Goal: Transaction & Acquisition: Purchase product/service

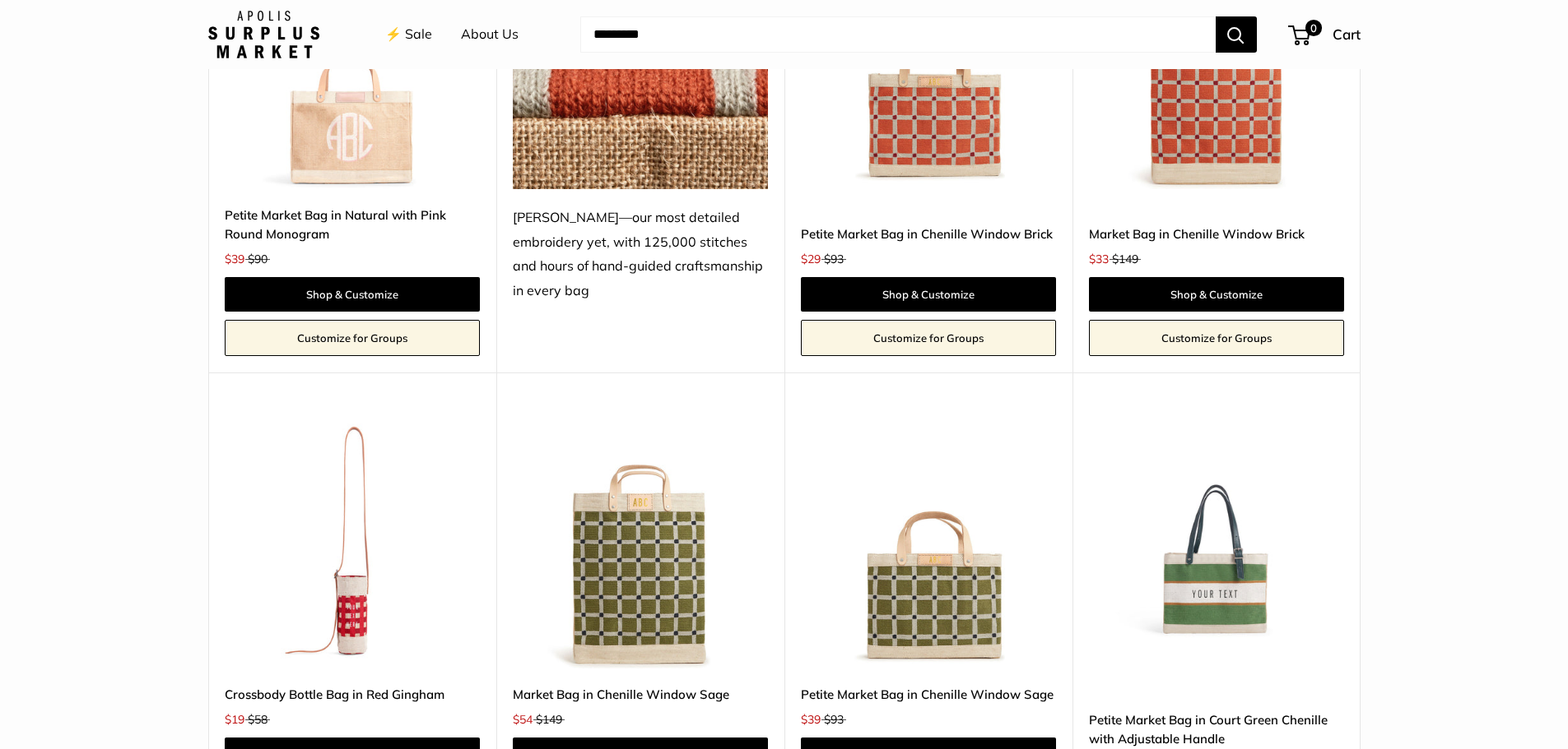
scroll to position [2796, 0]
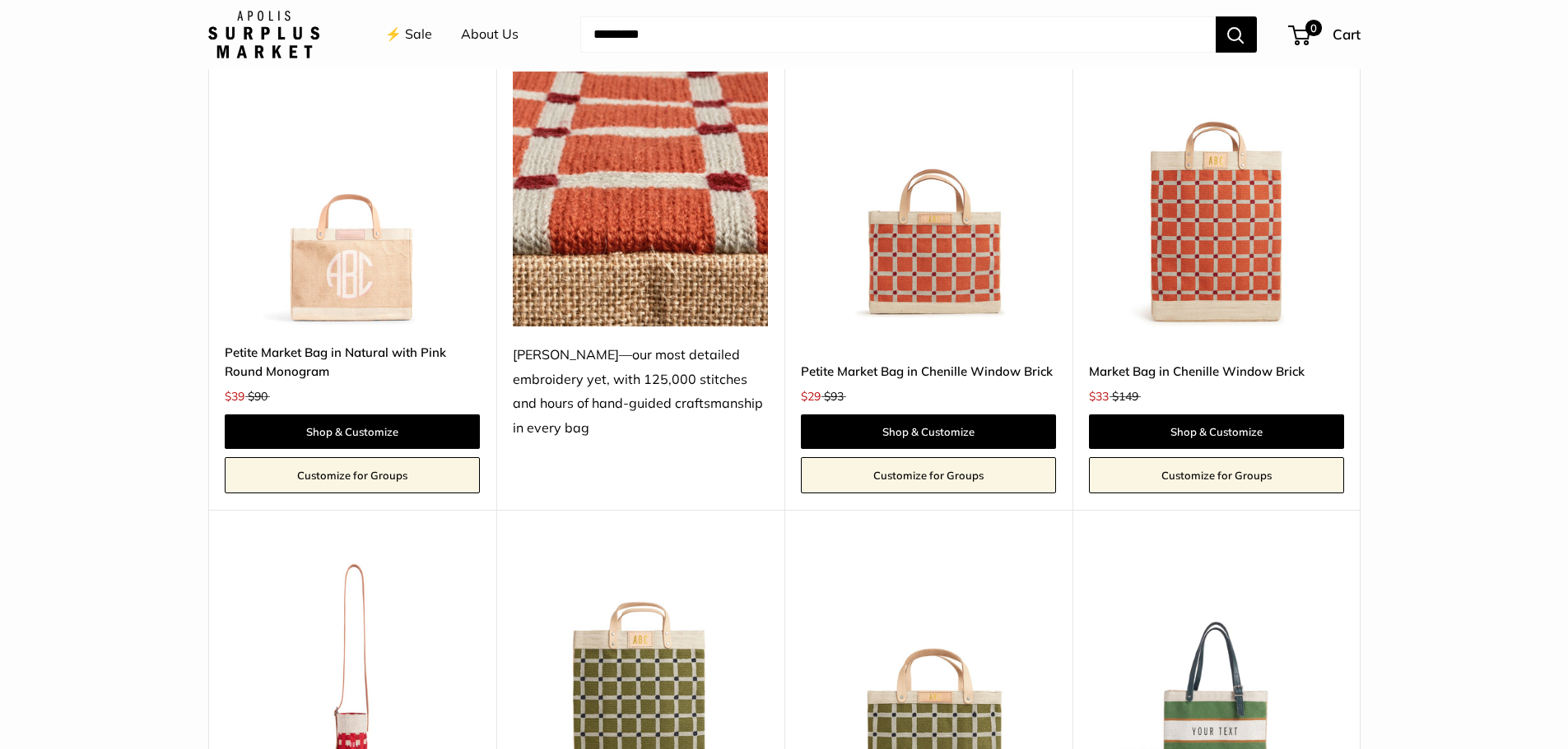
click at [0, 0] on img at bounding box center [0, 0] width 0 height 0
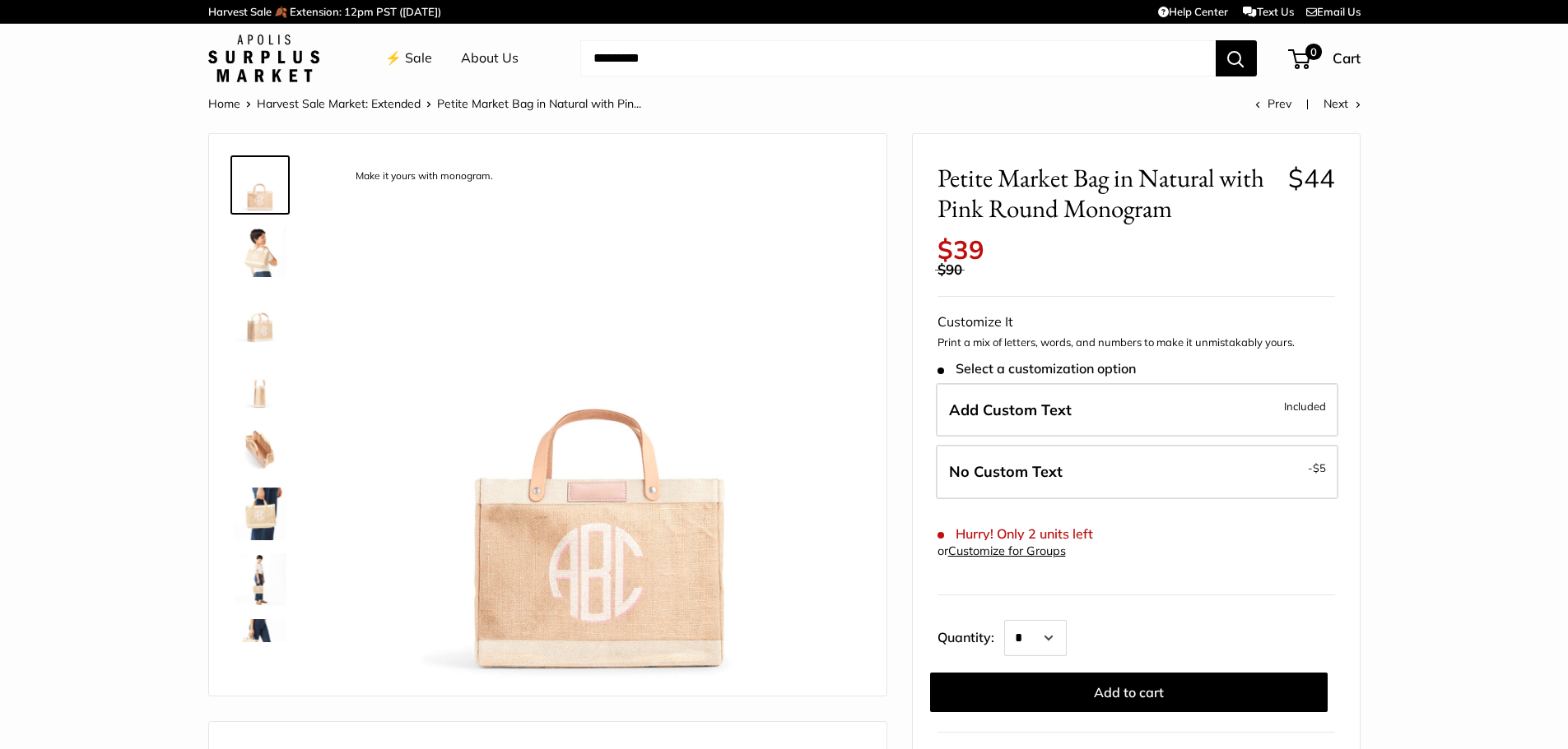
click at [248, 251] on img at bounding box center [260, 251] width 53 height 53
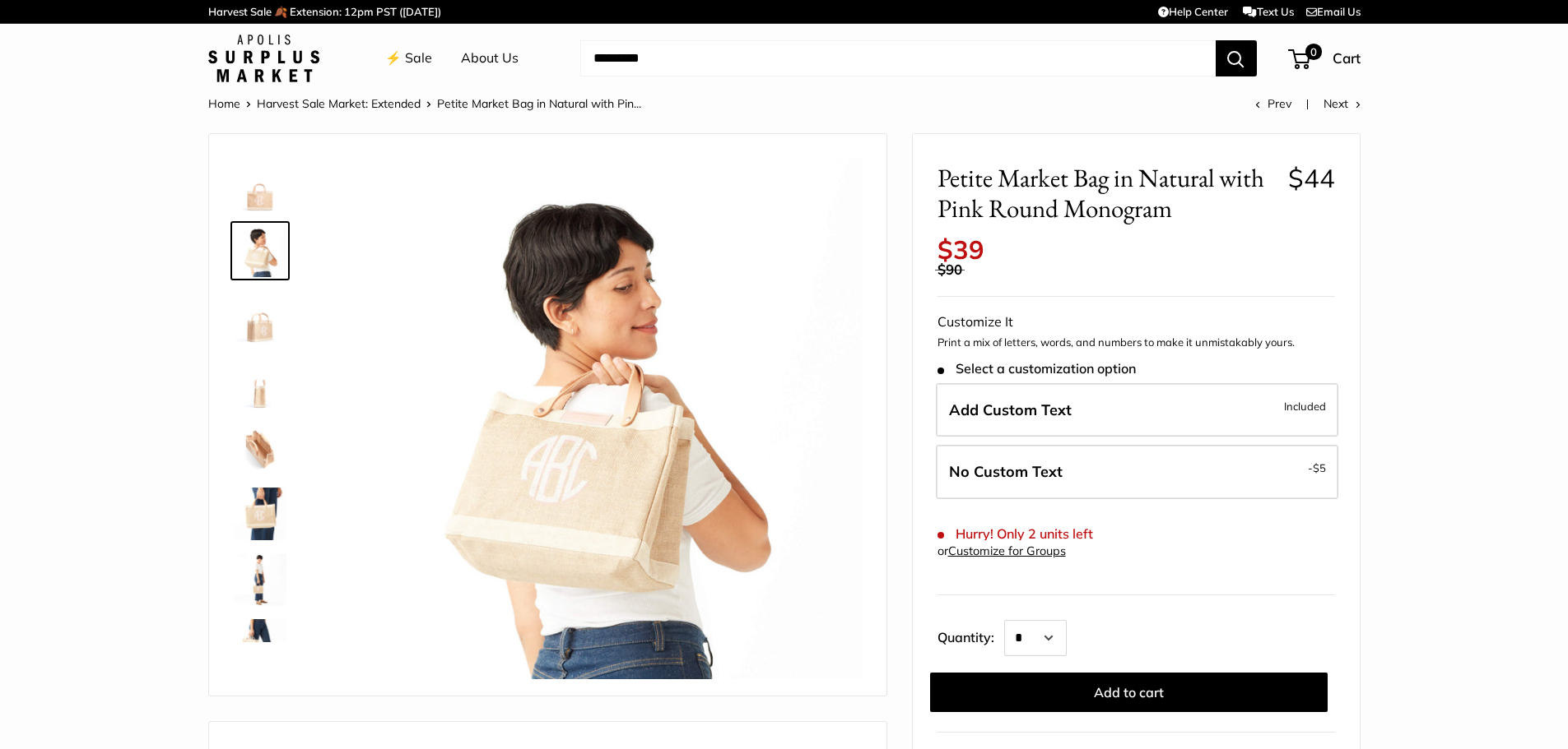
click at [266, 330] on img at bounding box center [260, 317] width 53 height 53
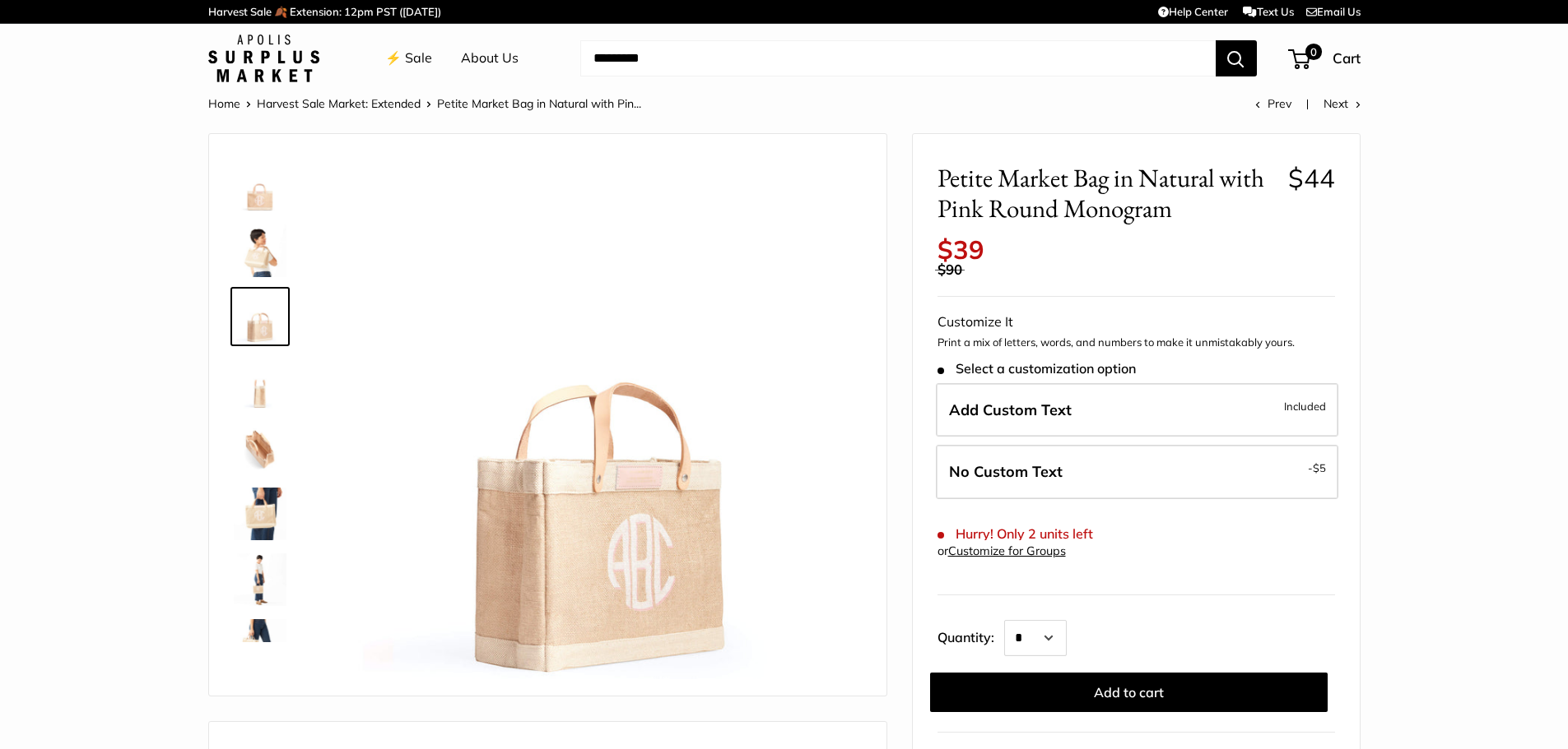
click at [266, 404] on img at bounding box center [260, 382] width 53 height 53
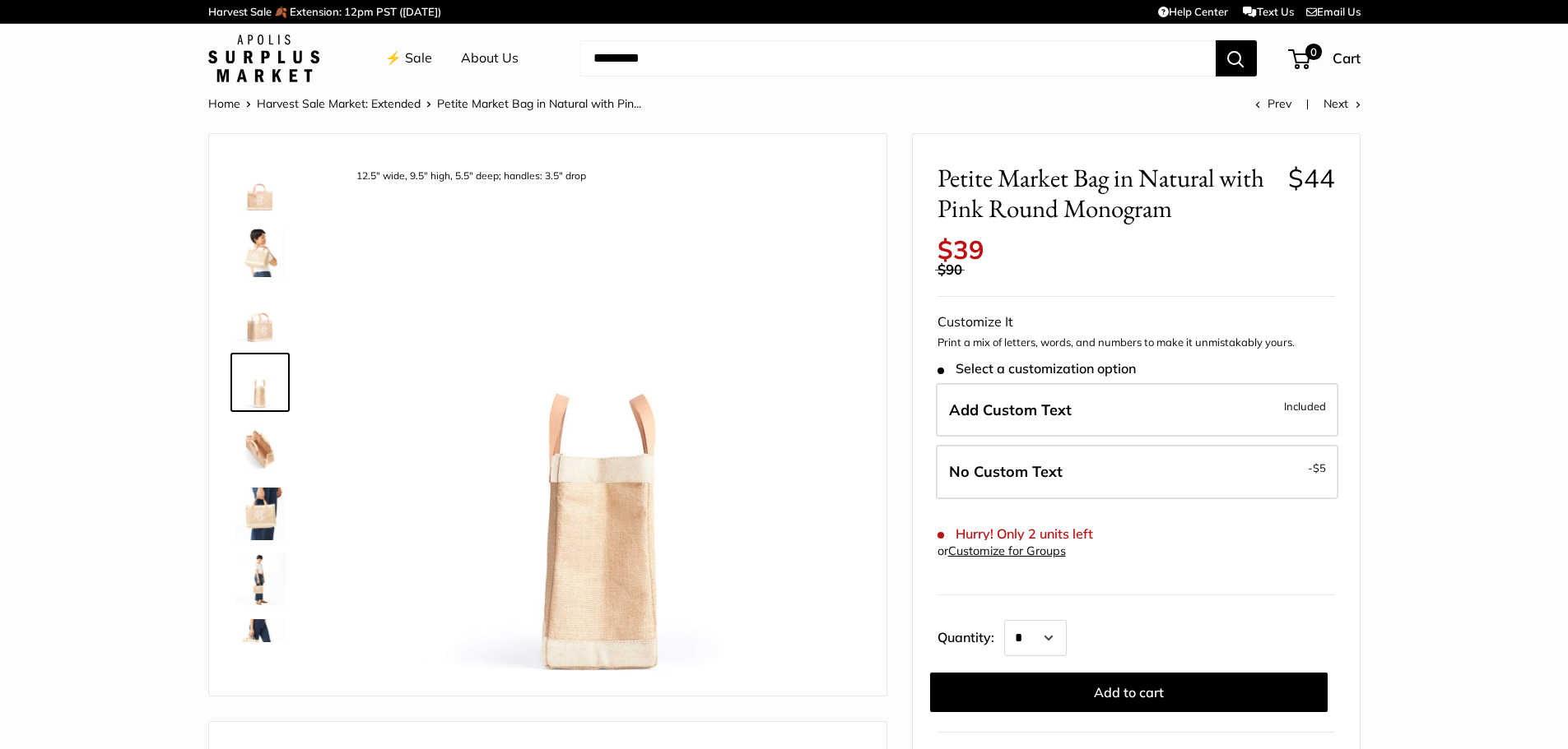
click at [259, 468] on img at bounding box center [260, 448] width 53 height 53
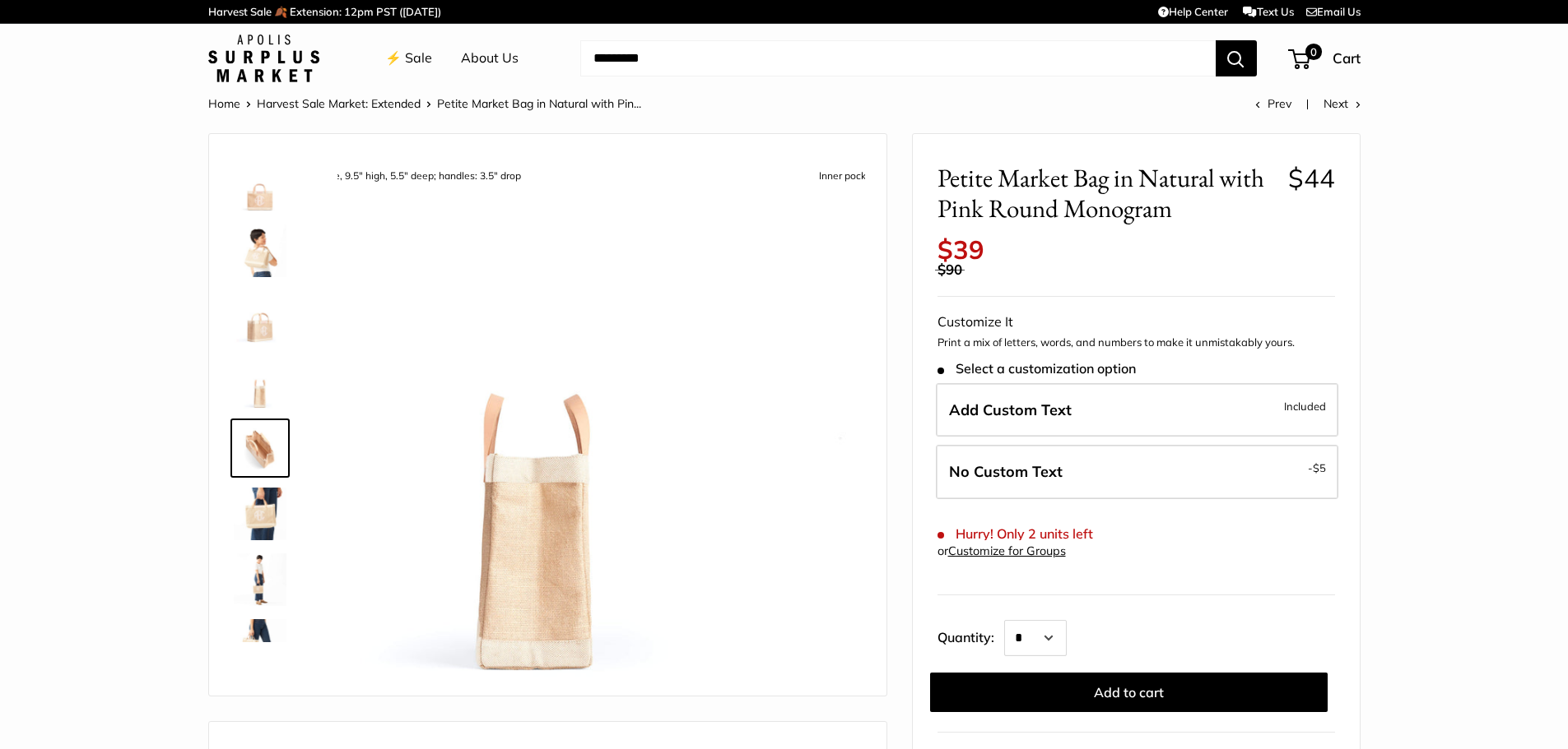
scroll to position [51, 0]
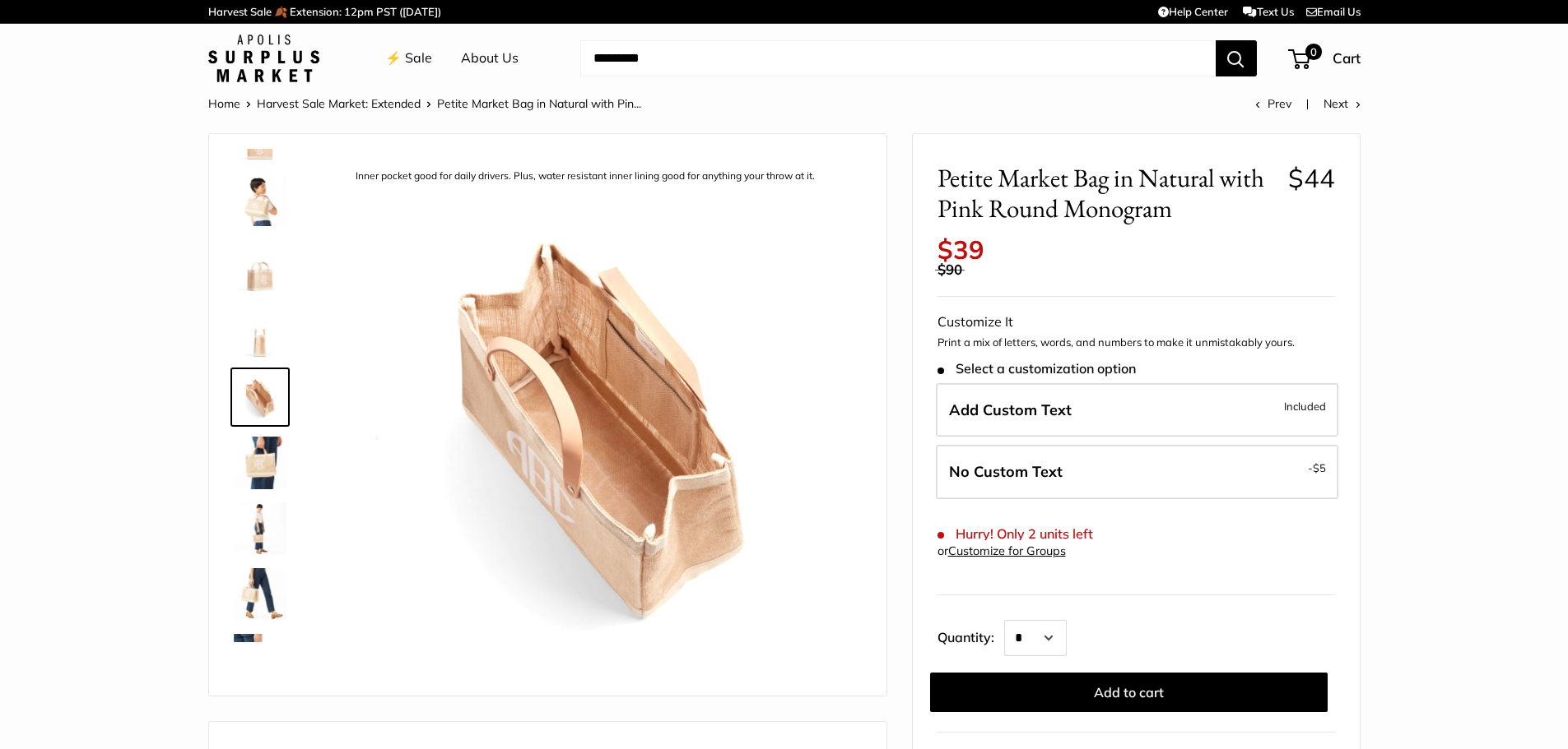
click at [256, 543] on img at bounding box center [260, 528] width 53 height 53
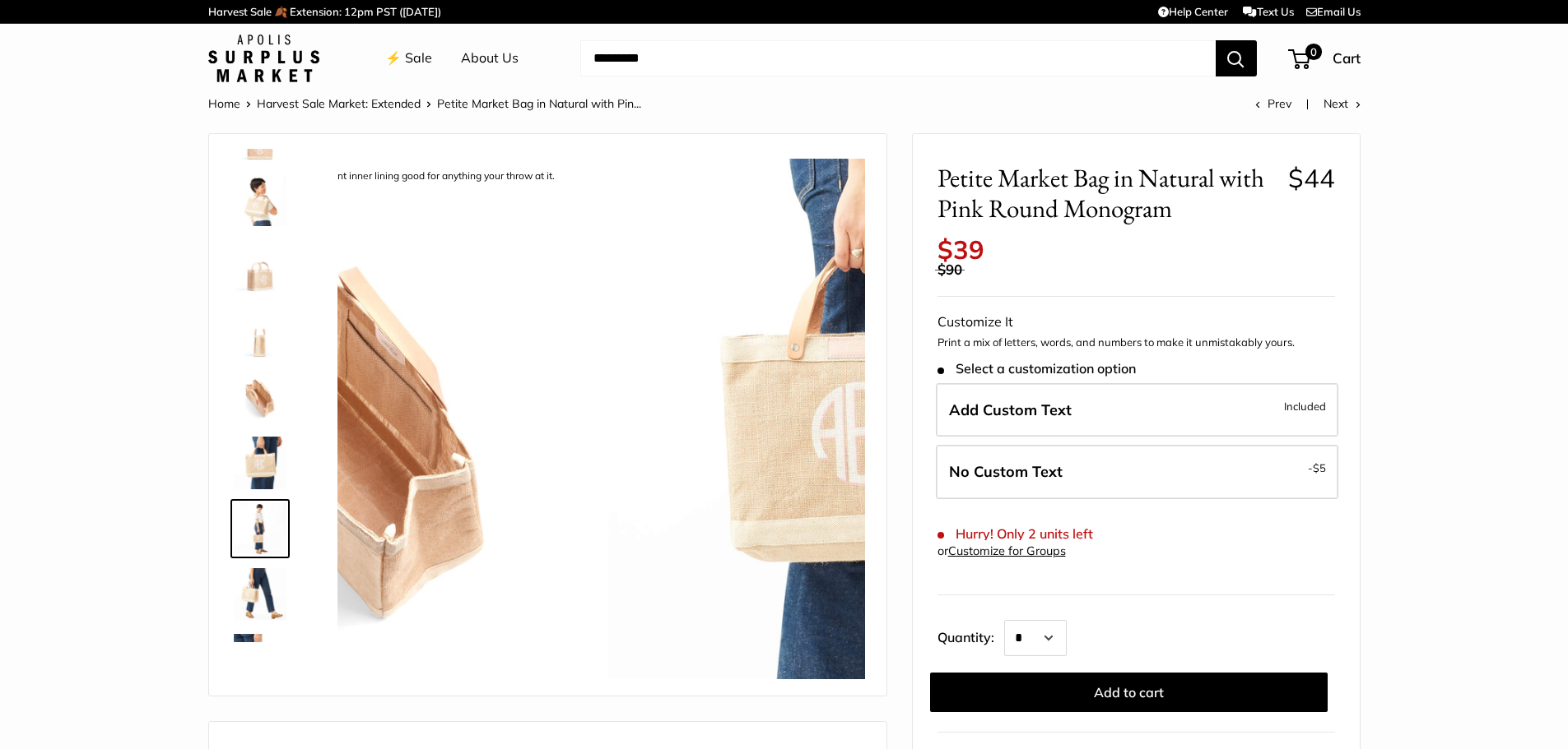
scroll to position [182, 0]
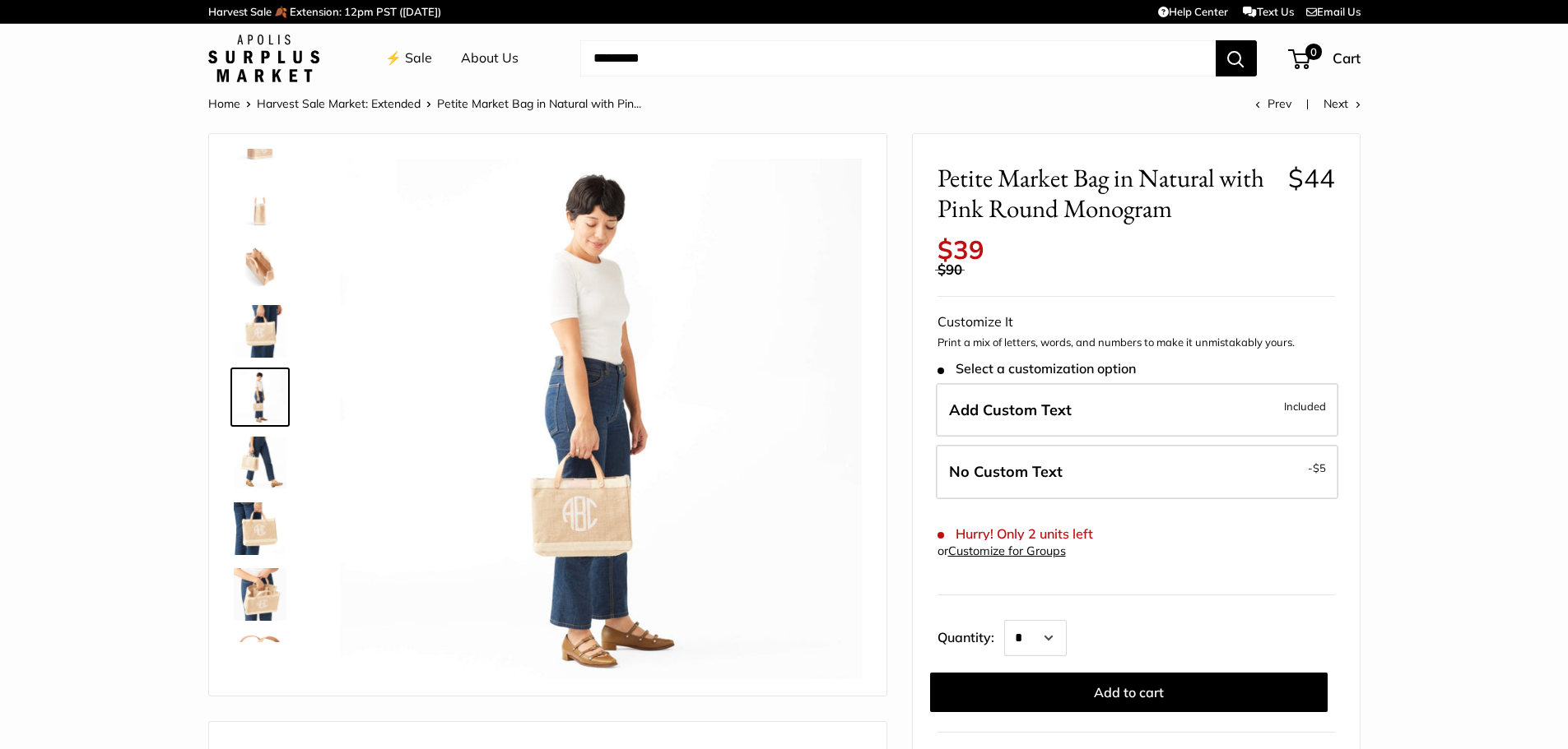
click at [252, 587] on img at bounding box center [260, 595] width 53 height 53
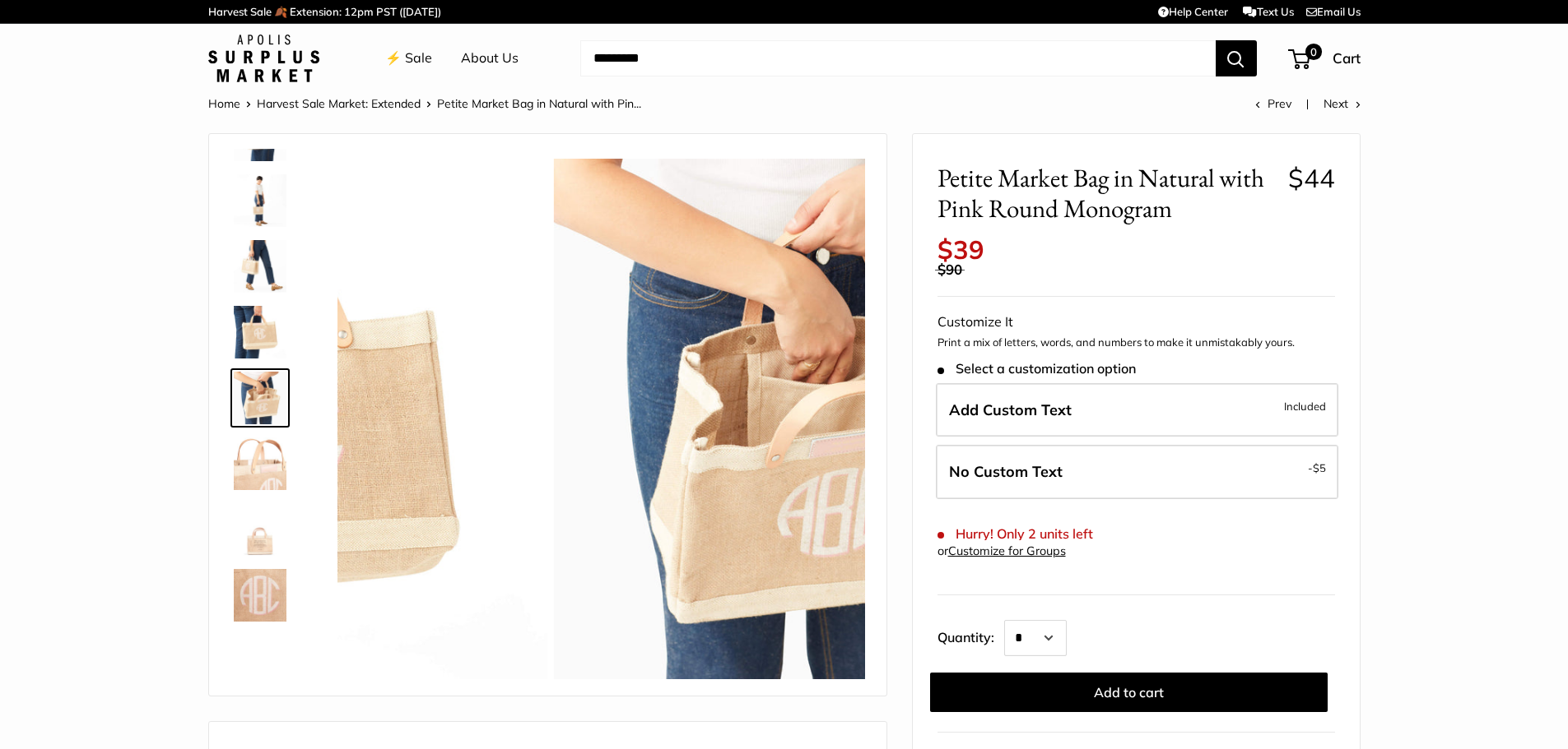
scroll to position [380, 0]
